Goal: Transaction & Acquisition: Book appointment/travel/reservation

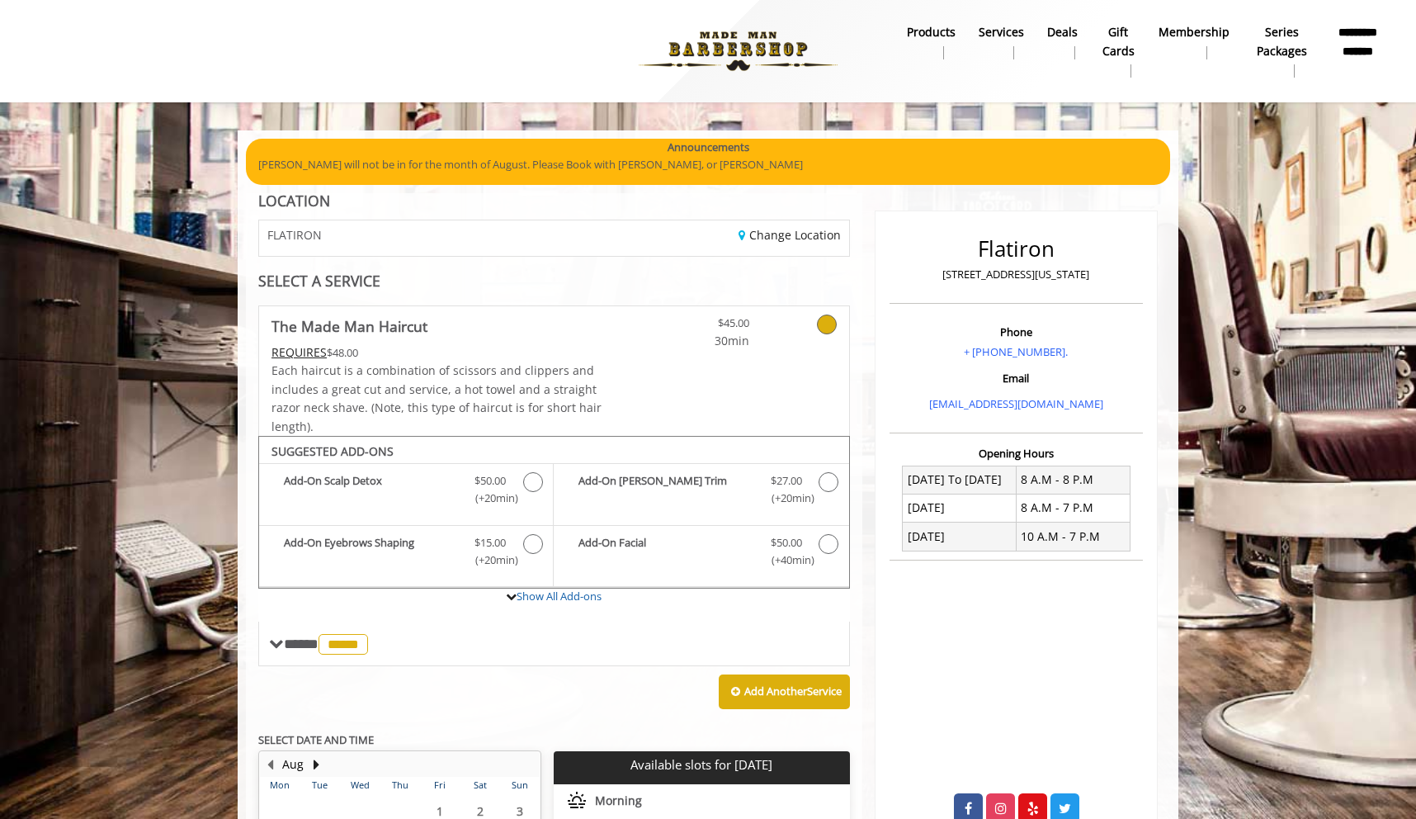
scroll to position [593, 0]
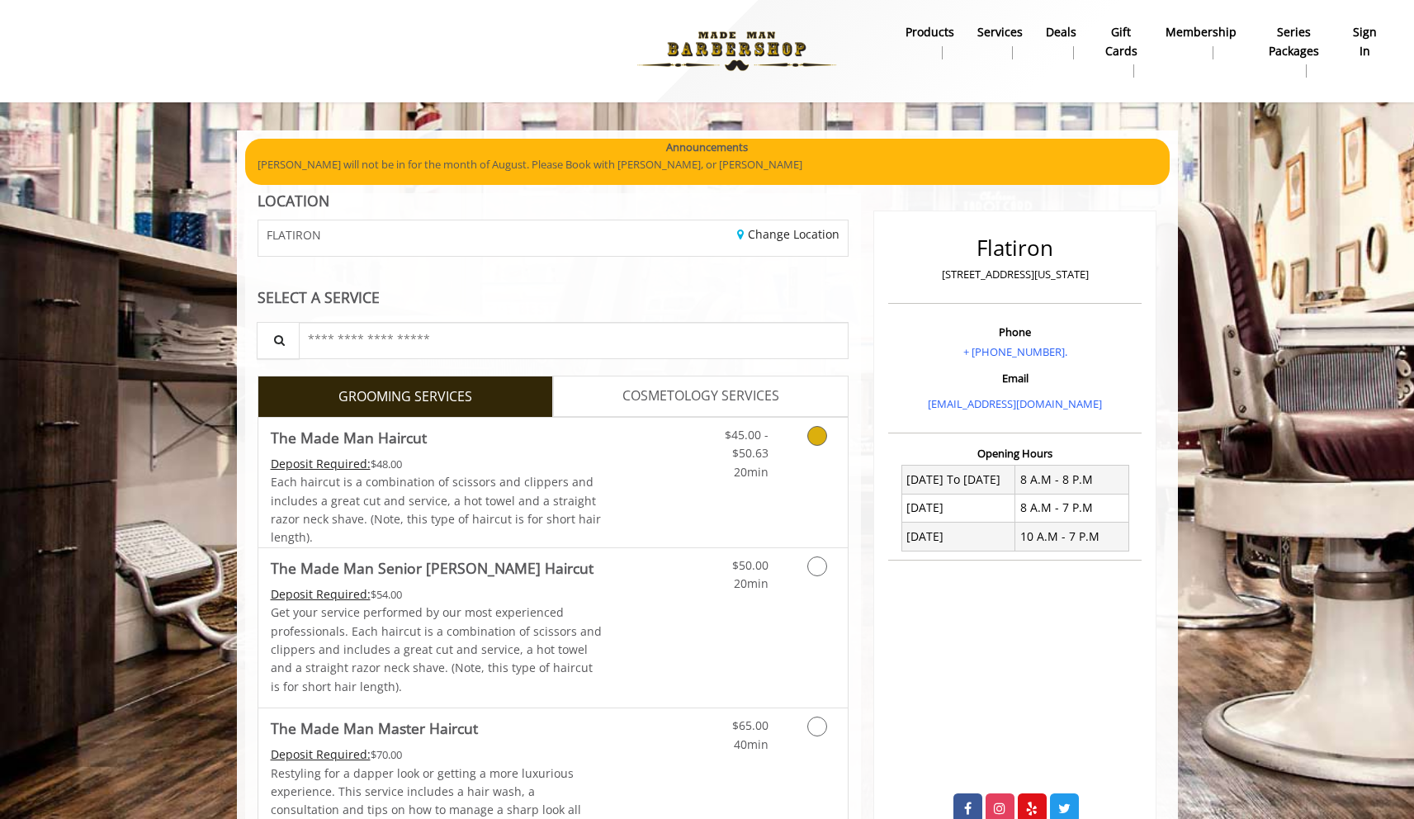
click at [722, 471] on link "$45.00 - $50.63 20min" at bounding box center [734, 450] width 69 height 64
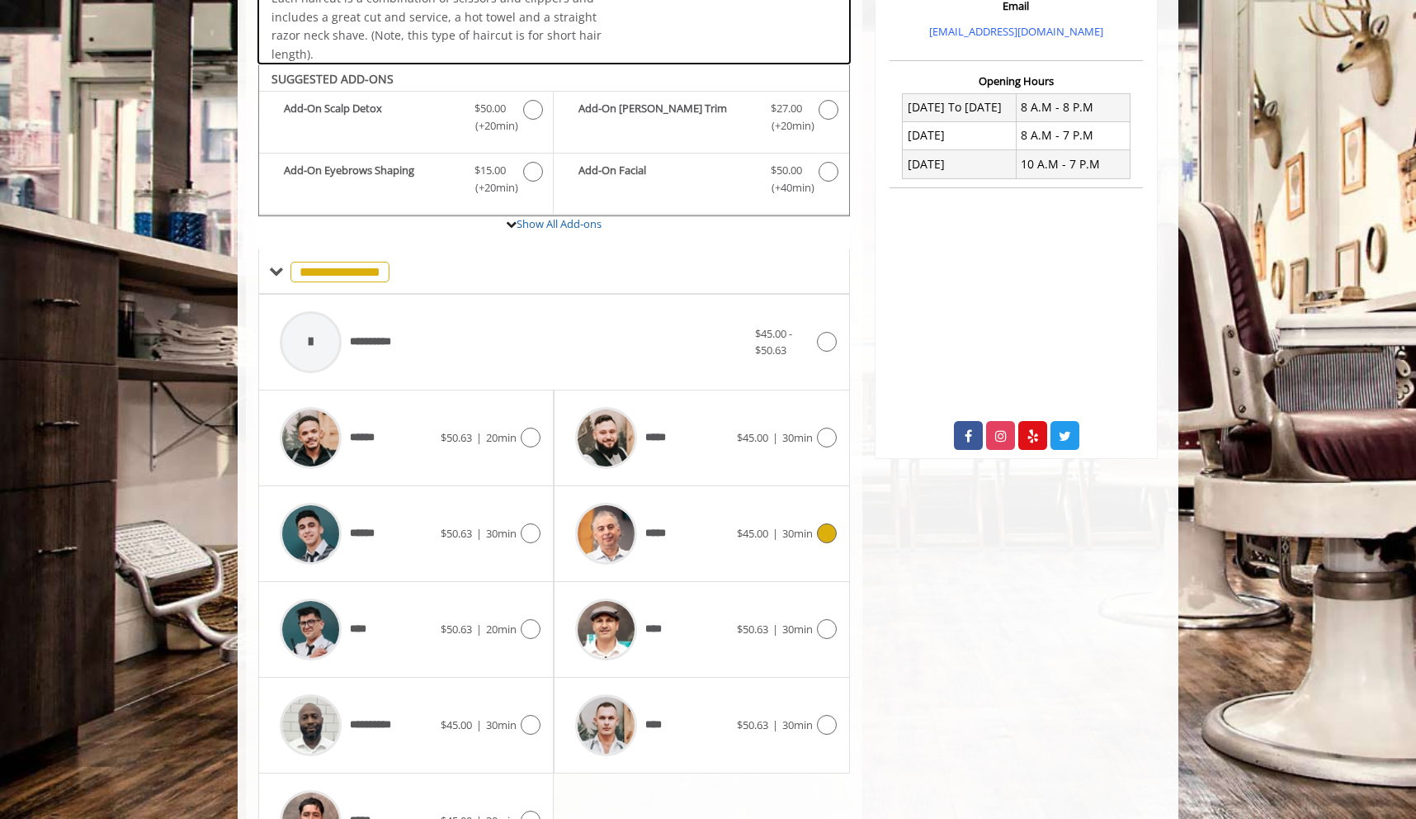
scroll to position [436, 0]
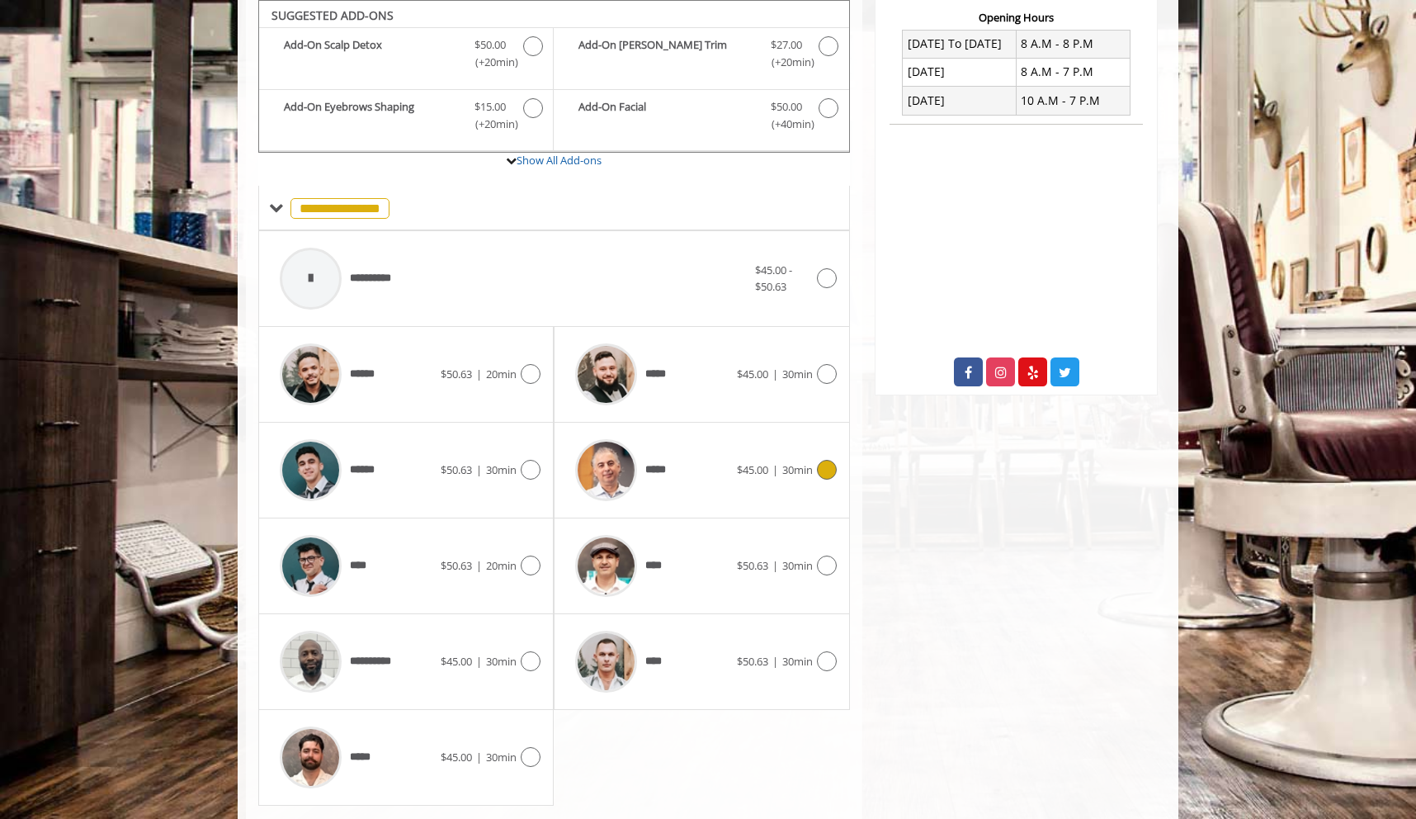
click at [705, 469] on div "*****" at bounding box center [651, 470] width 169 height 78
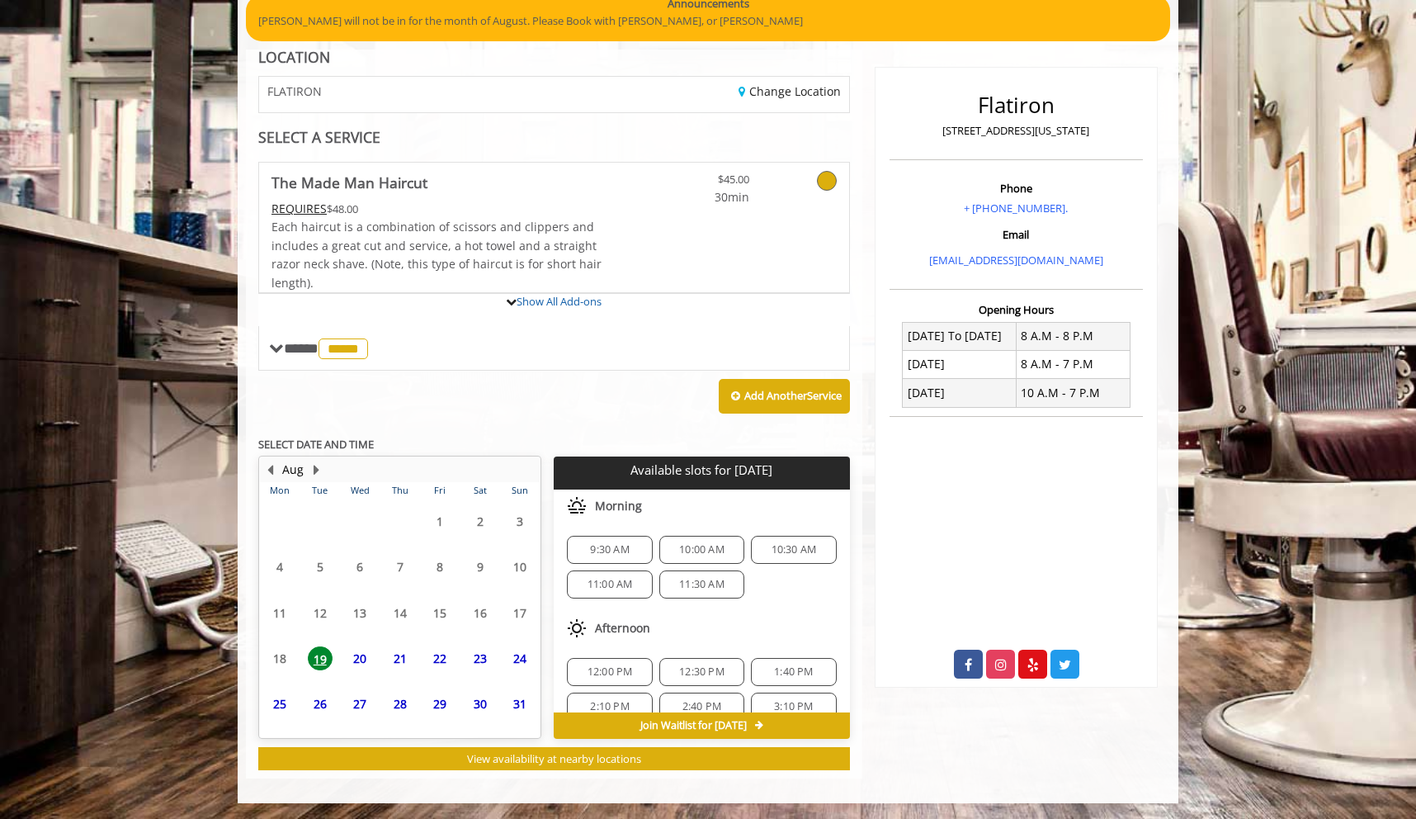
scroll to position [295, 0]
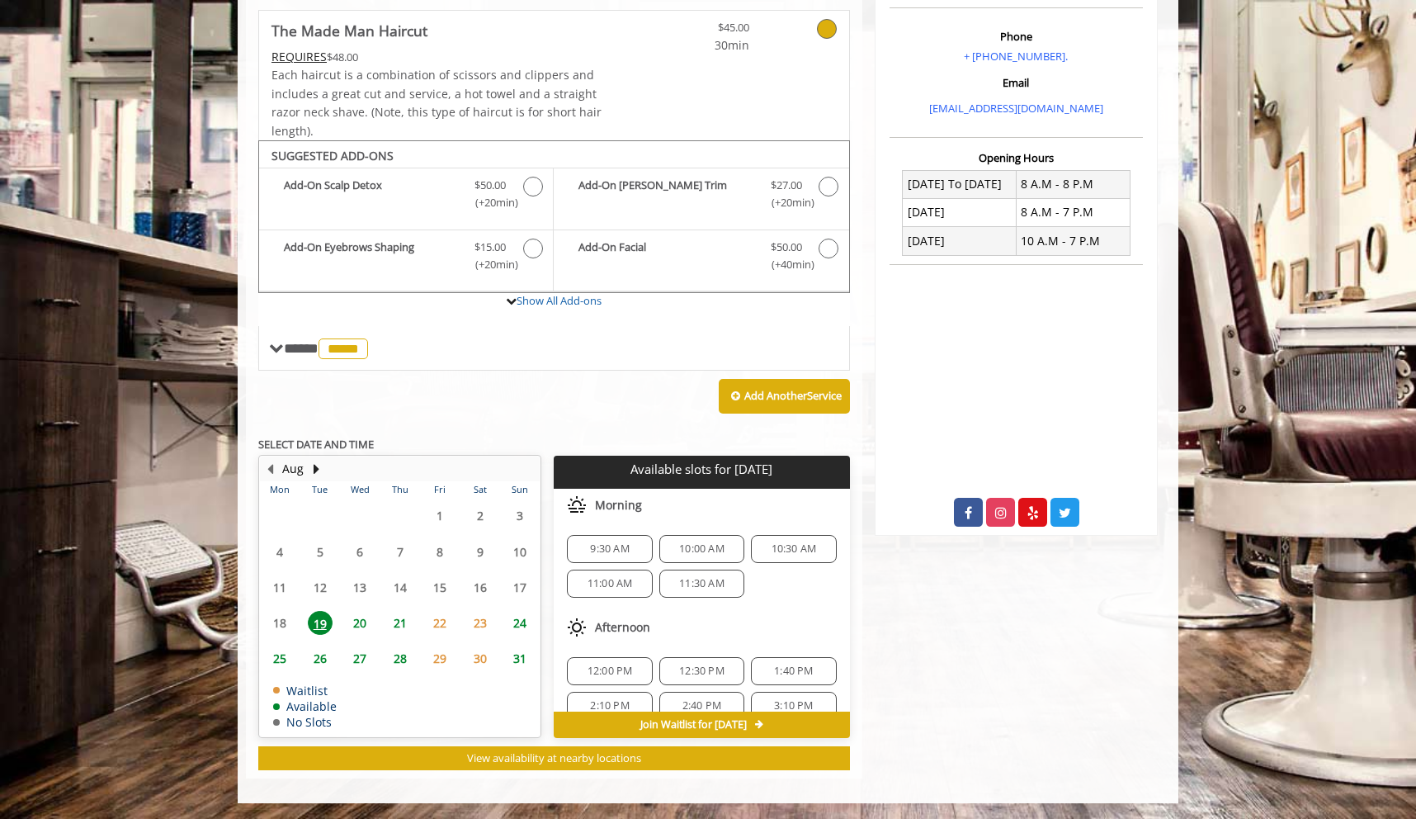
click at [401, 623] on span "21" at bounding box center [400, 623] width 25 height 24
click at [784, 543] on span "9:20 AM" at bounding box center [793, 548] width 39 height 13
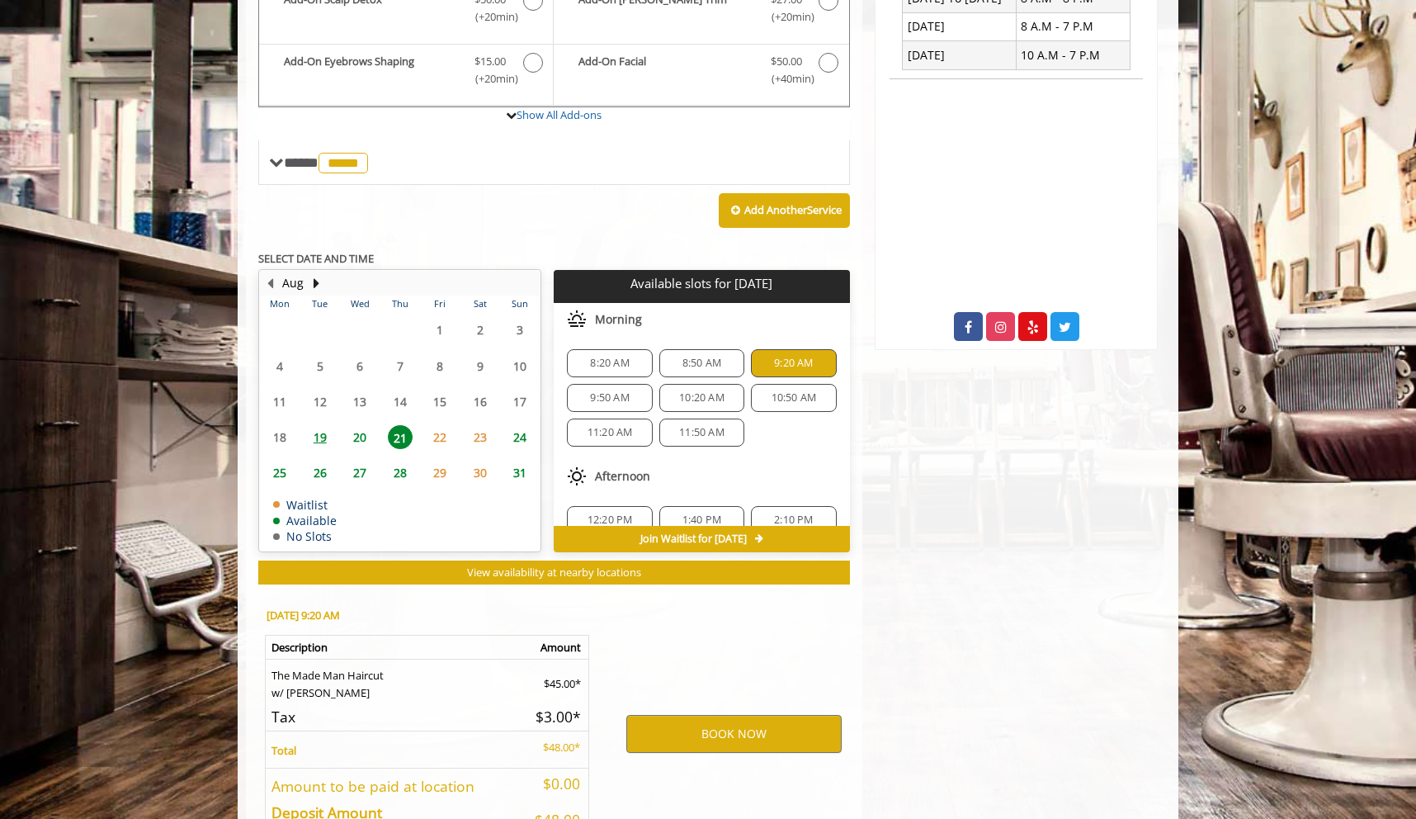
scroll to position [593, 0]
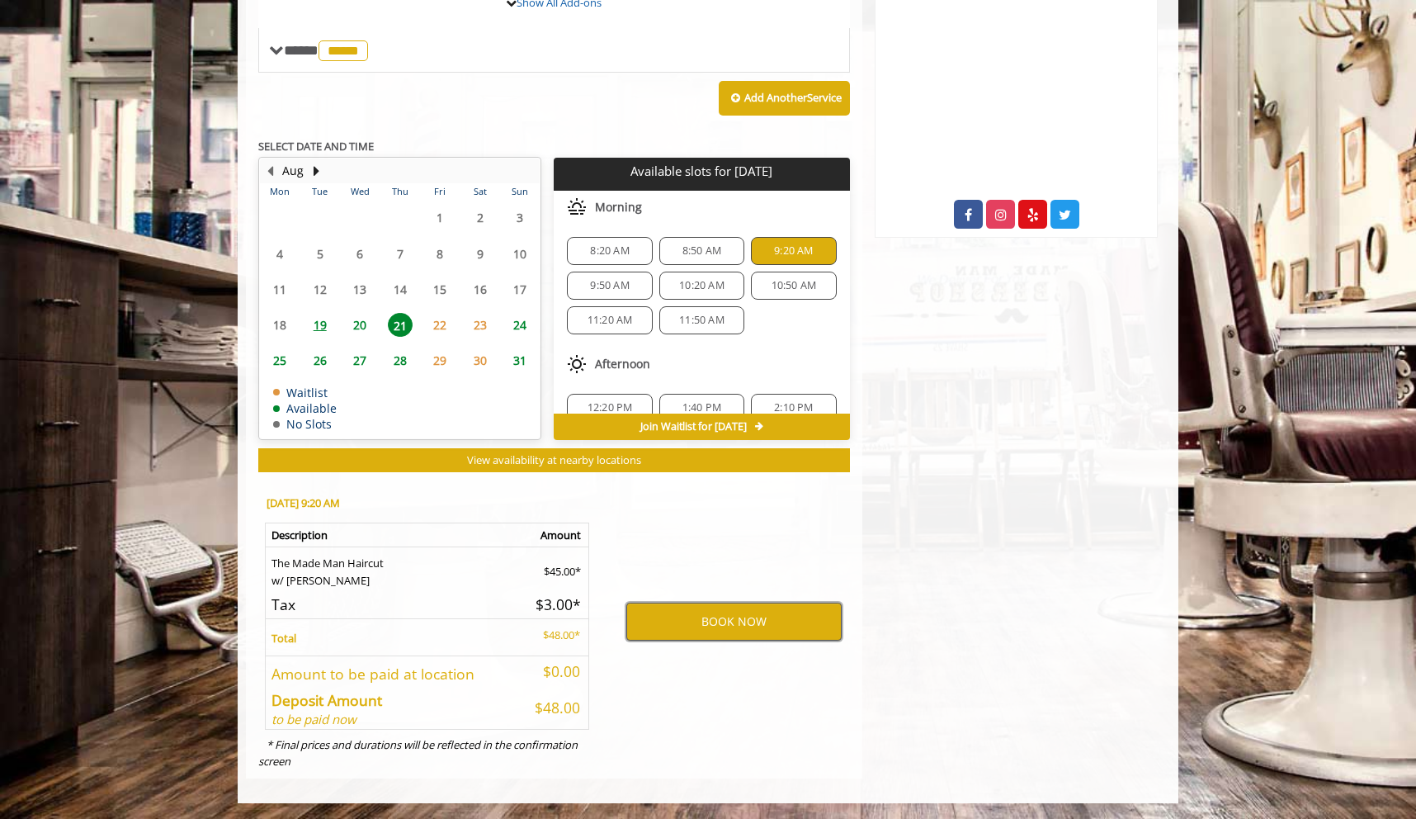
click at [694, 620] on button "BOOK NOW" at bounding box center [733, 621] width 215 height 38
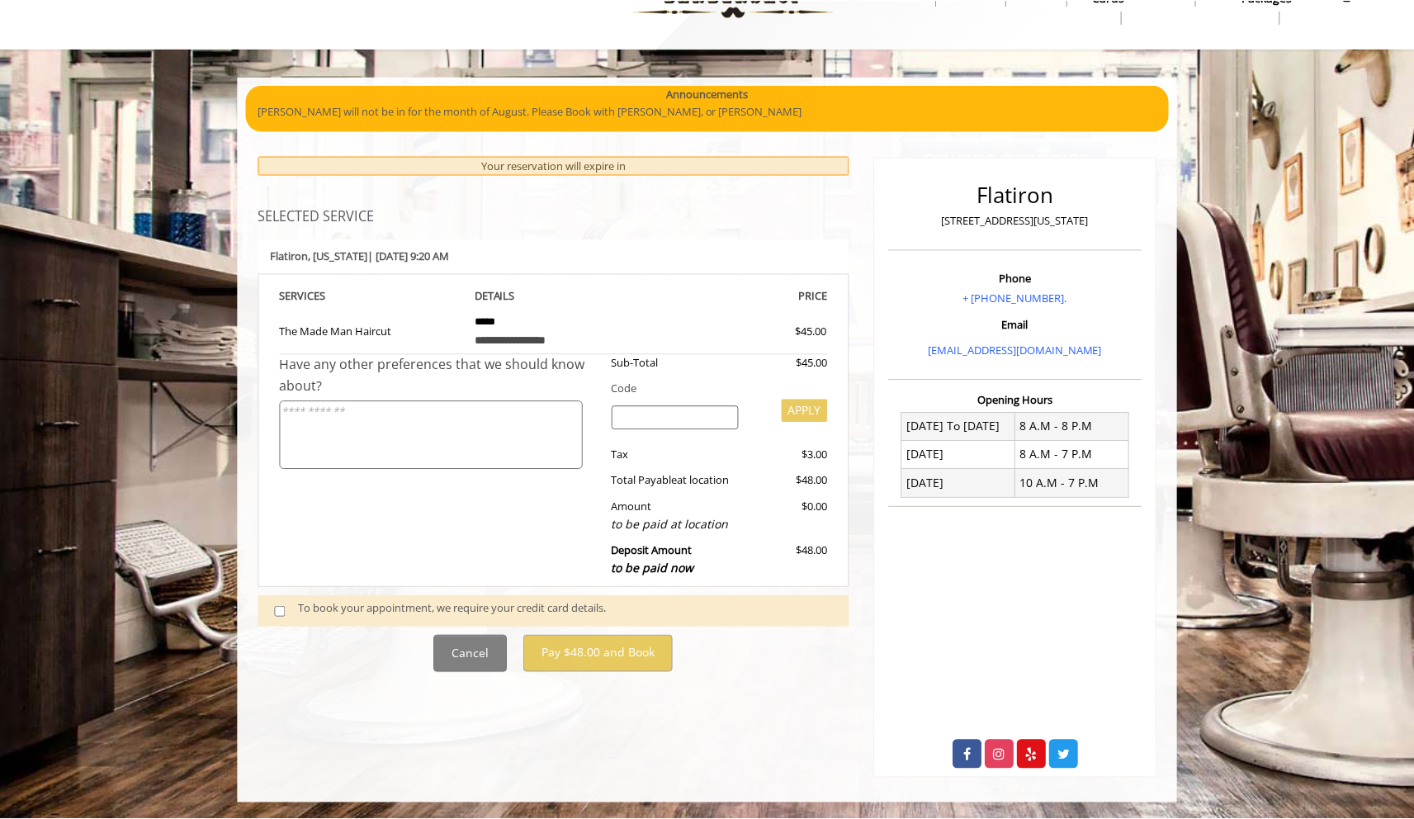
scroll to position [0, 0]
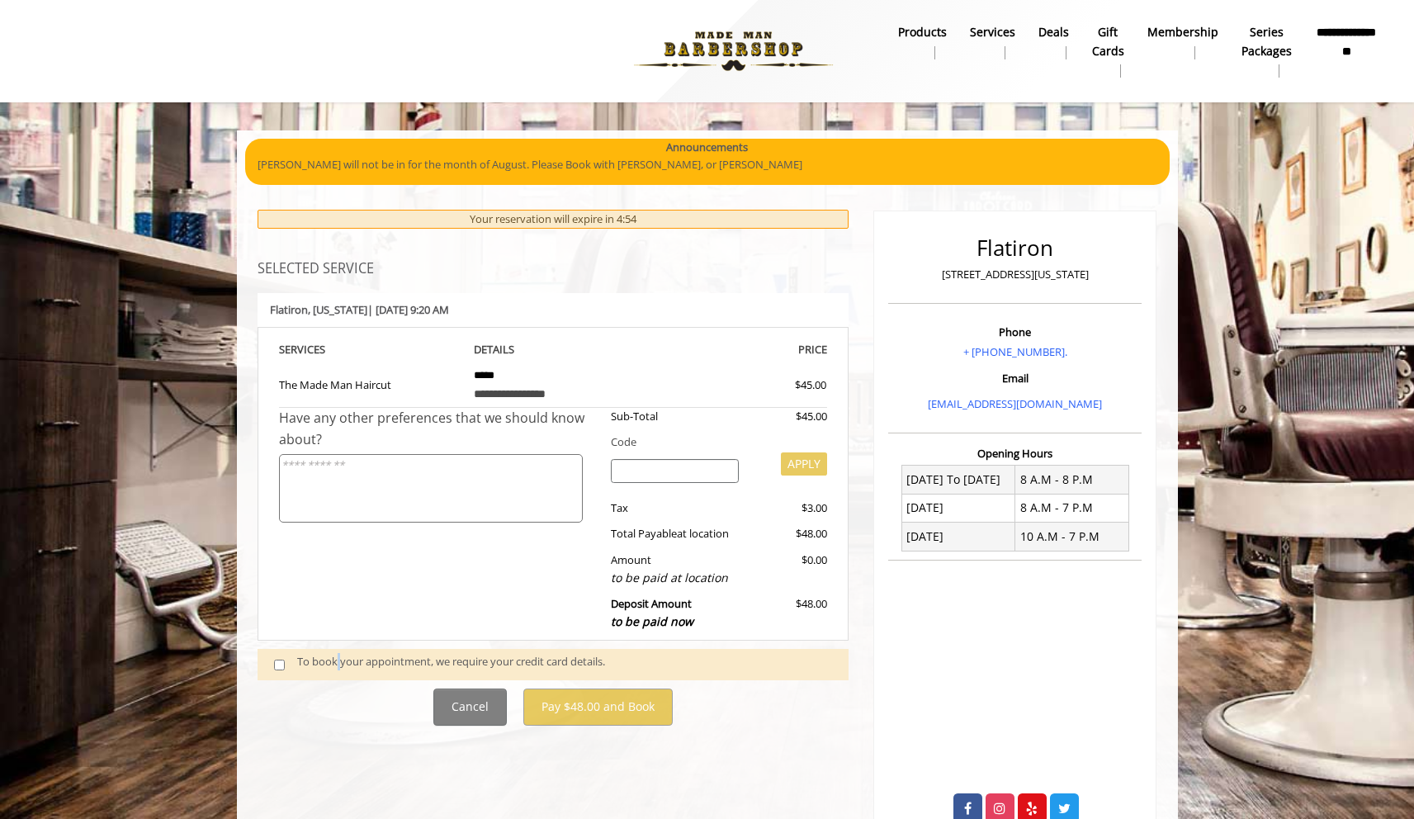
click at [339, 664] on div "To book your appointment, we require your credit card details." at bounding box center [564, 664] width 535 height 22
click at [279, 671] on span at bounding box center [286, 664] width 49 height 22
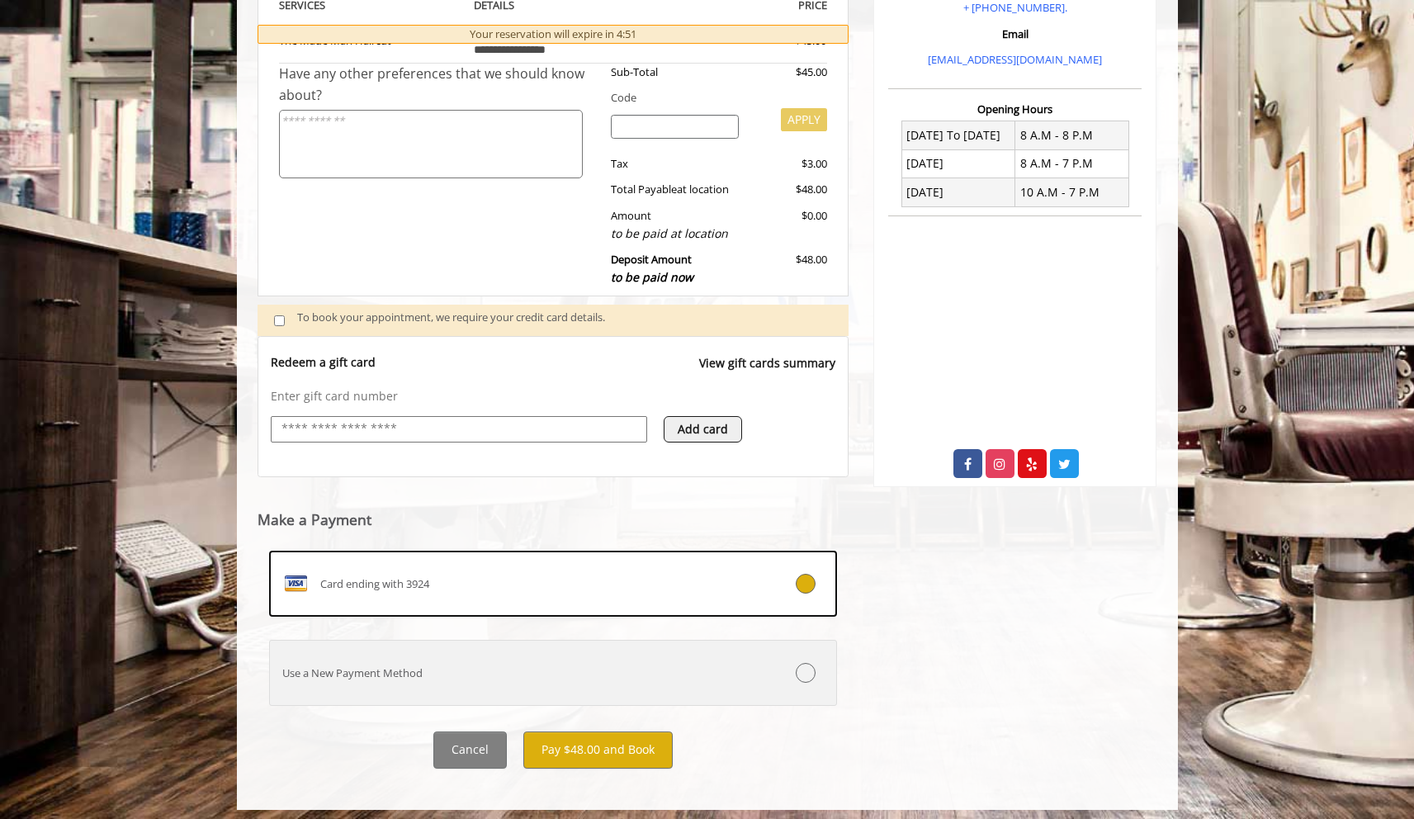
scroll to position [352, 0]
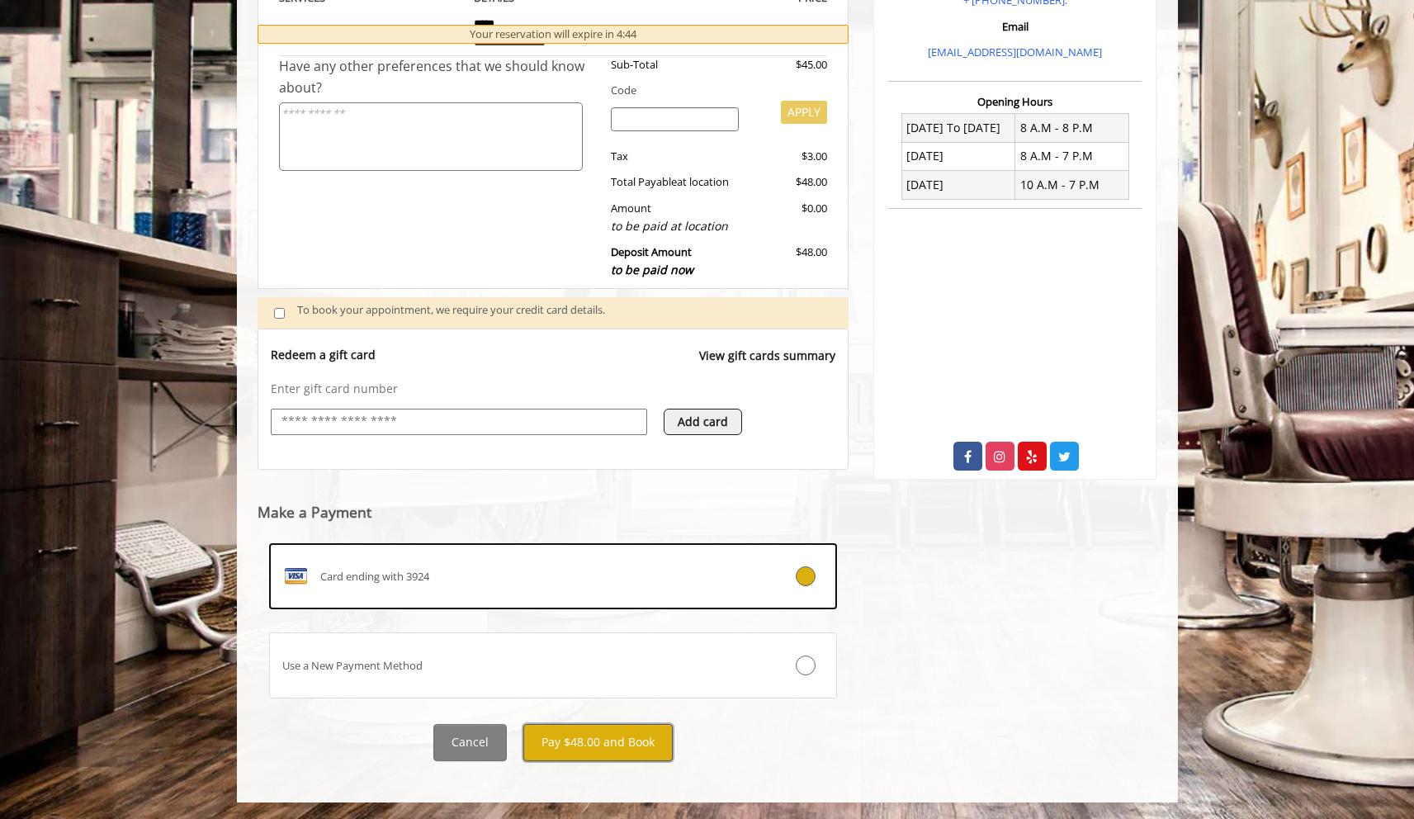
click at [619, 742] on button "Pay $48.00 and Book" at bounding box center [597, 742] width 149 height 37
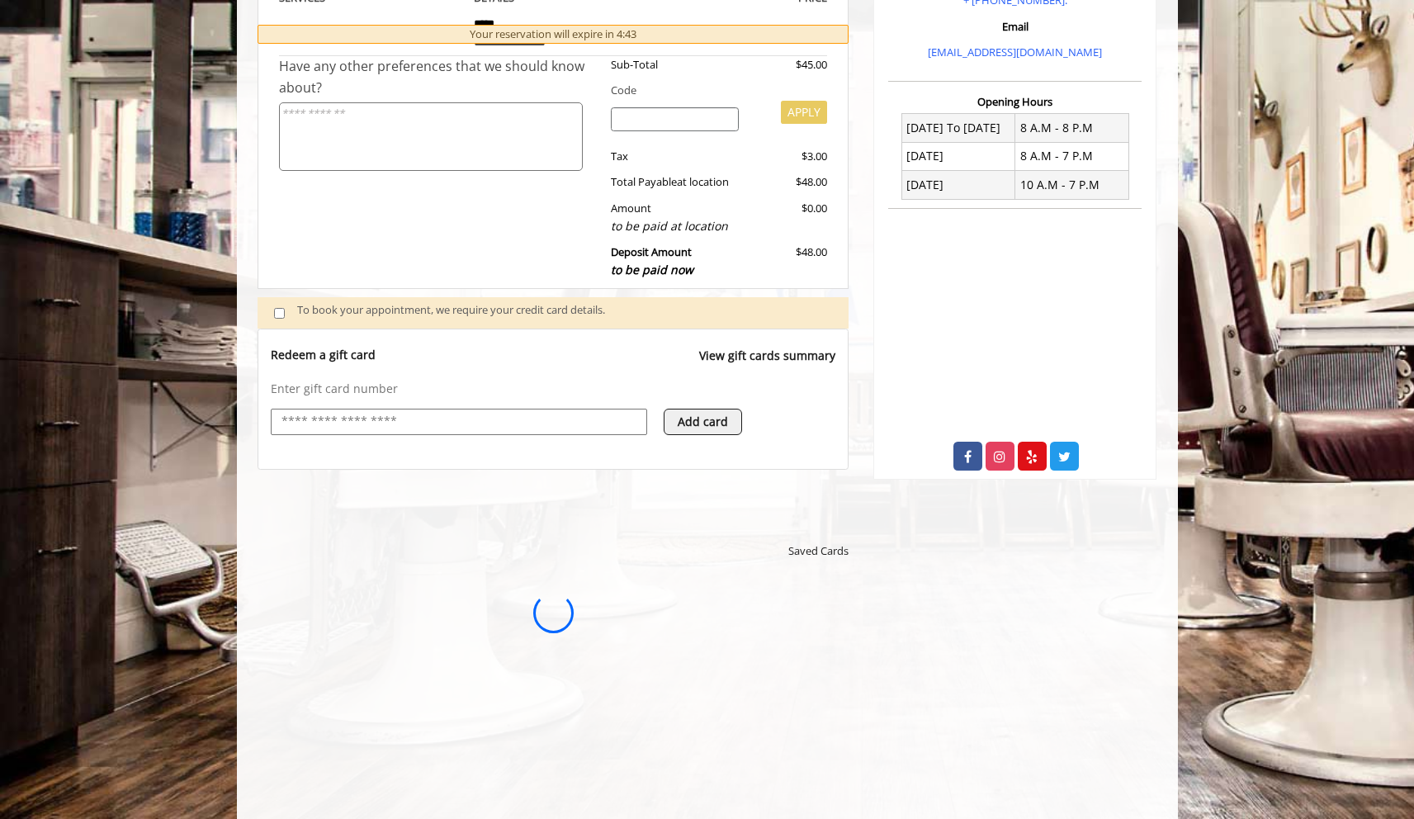
scroll to position [0, 0]
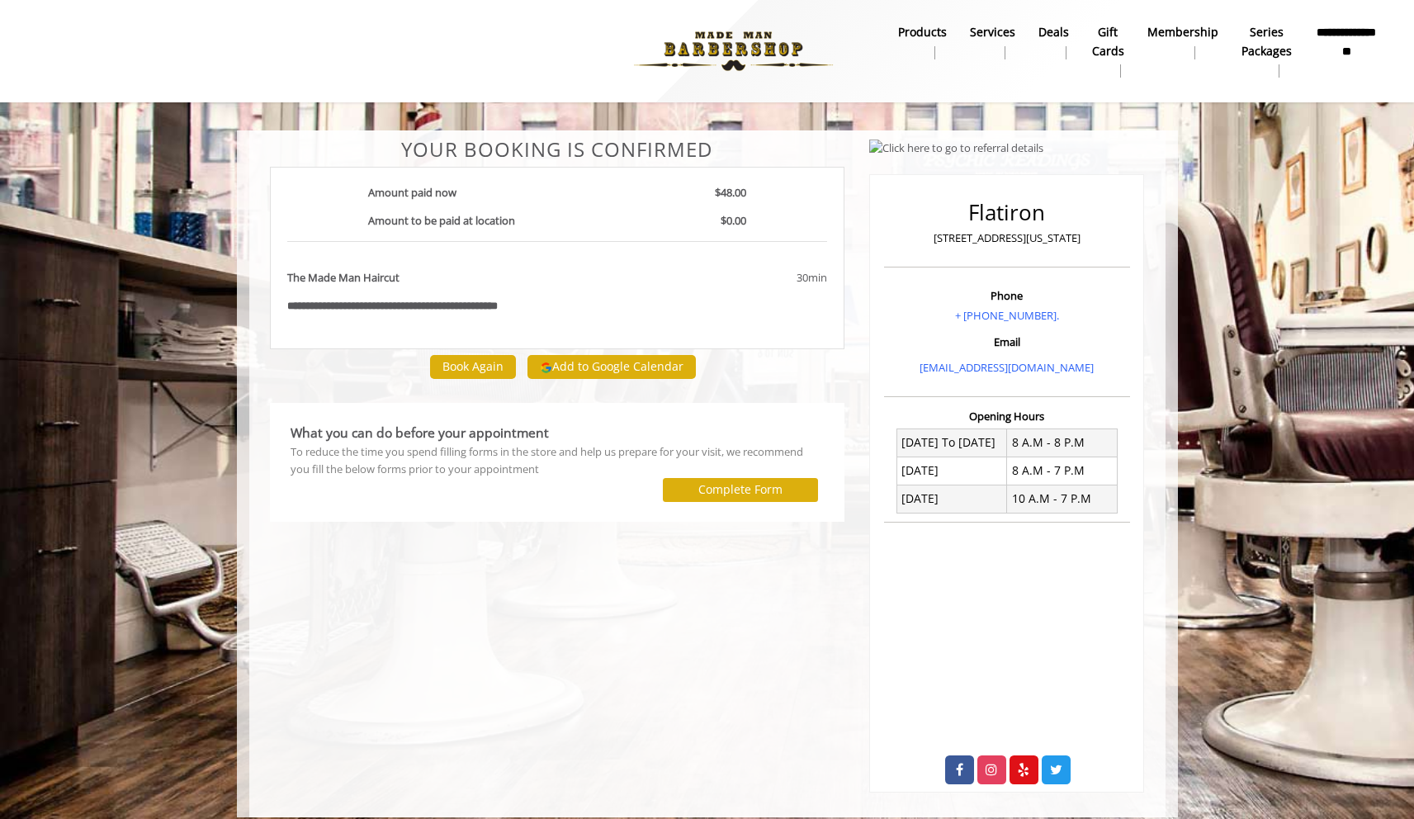
click at [521, 574] on div "**********" at bounding box center [557, 466] width 600 height 654
drag, startPoint x: 579, startPoint y: 530, endPoint x: 591, endPoint y: 557, distance: 29.9
click at [580, 533] on div "**********" at bounding box center [557, 466] width 600 height 654
